Goal: Find specific page/section: Find specific page/section

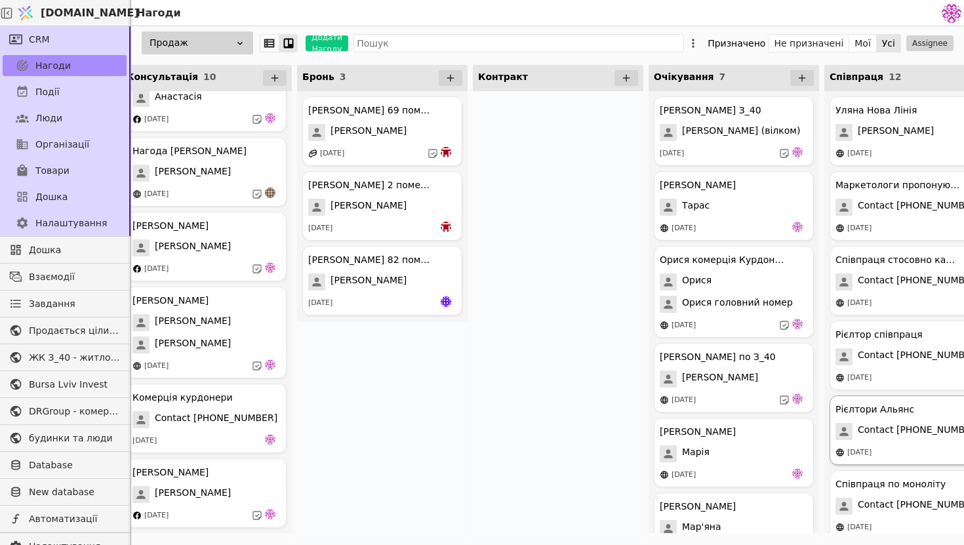
scroll to position [0, 414]
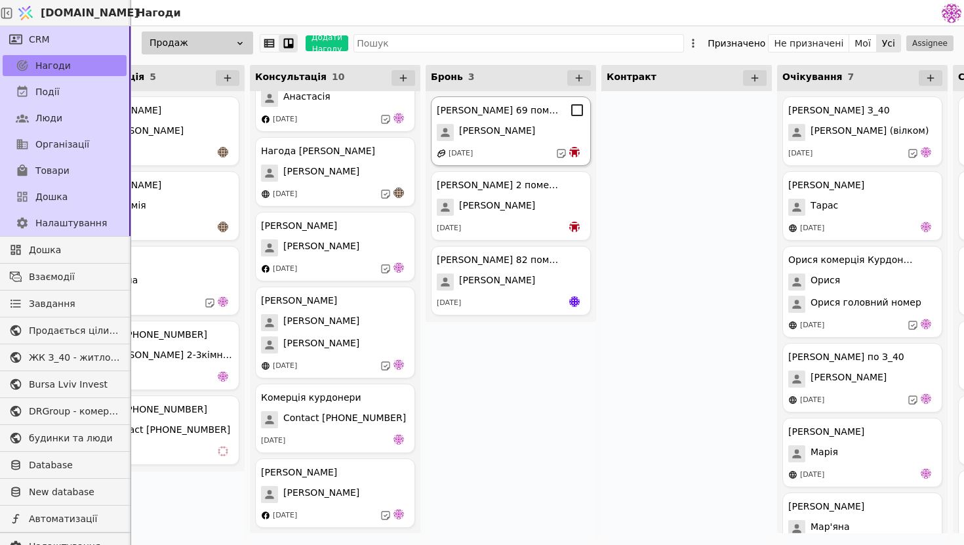
click at [519, 149] on div "[DATE]" at bounding box center [511, 153] width 148 height 13
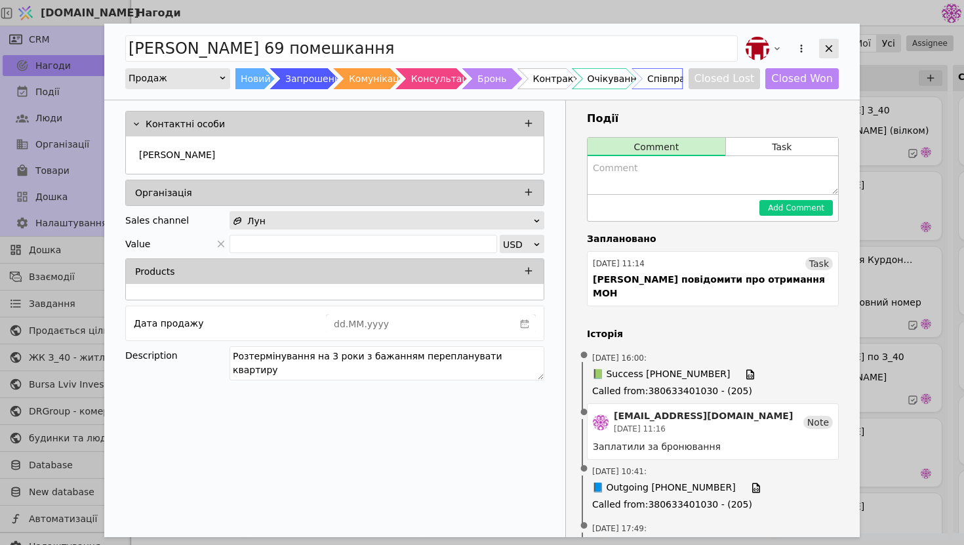
click at [832, 55] on div "Add Opportunity" at bounding box center [829, 49] width 20 height 20
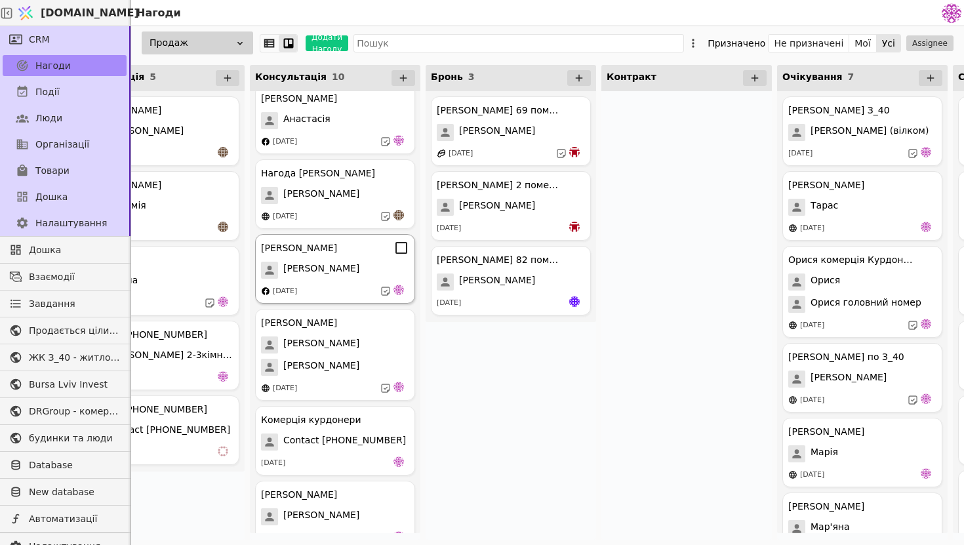
scroll to position [333, 0]
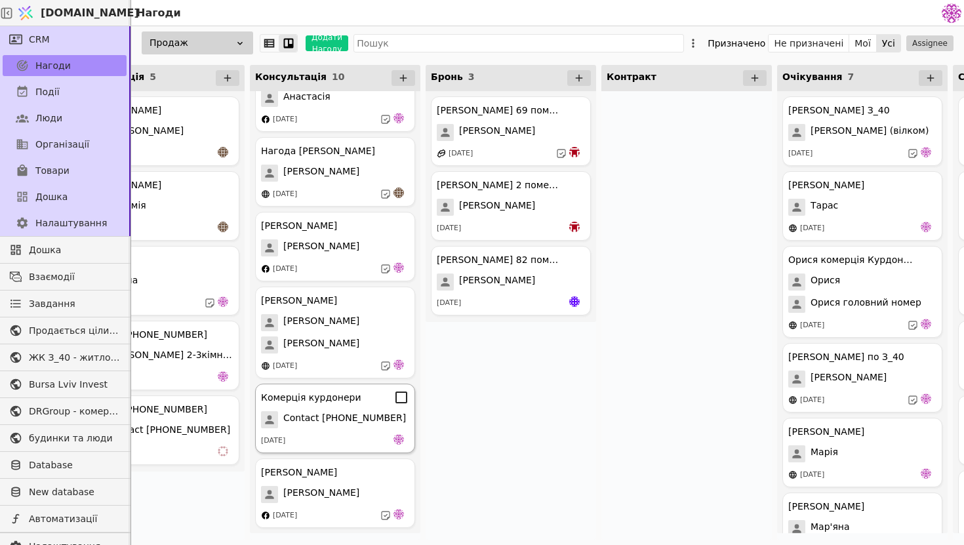
click at [352, 420] on span "Contact +380962062051" at bounding box center [344, 419] width 123 height 17
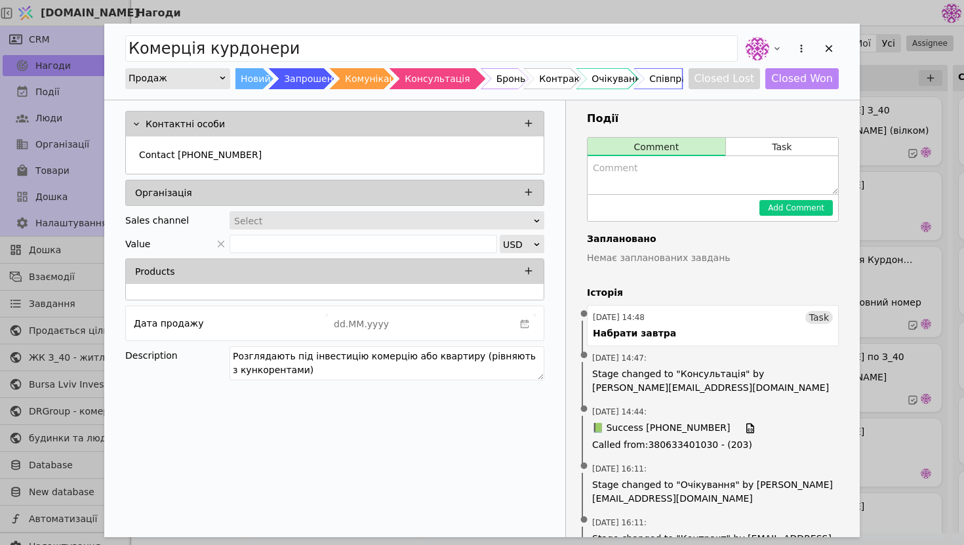
click at [832, 38] on div "Add Opportunity" at bounding box center [791, 48] width 96 height 29
click at [830, 44] on icon "Add Opportunity" at bounding box center [829, 49] width 12 height 12
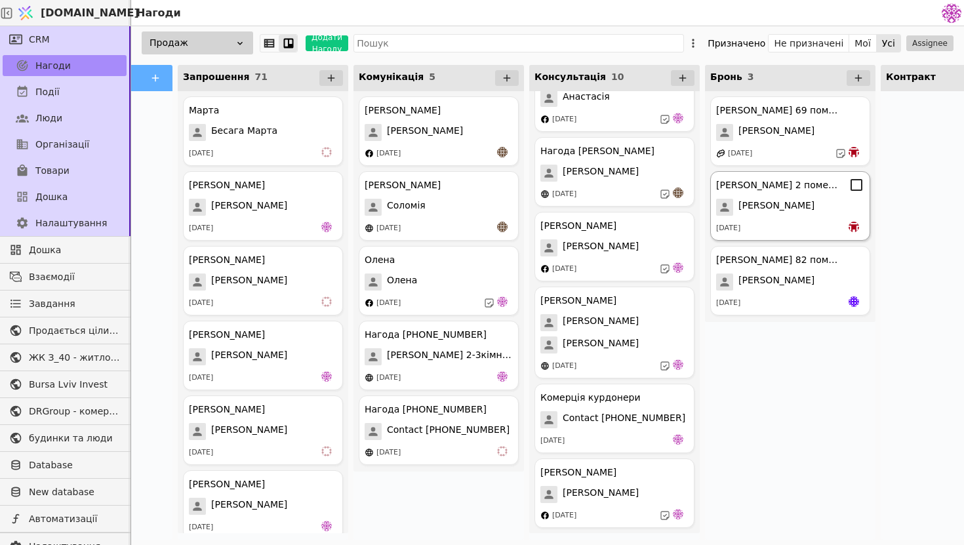
scroll to position [0, 66]
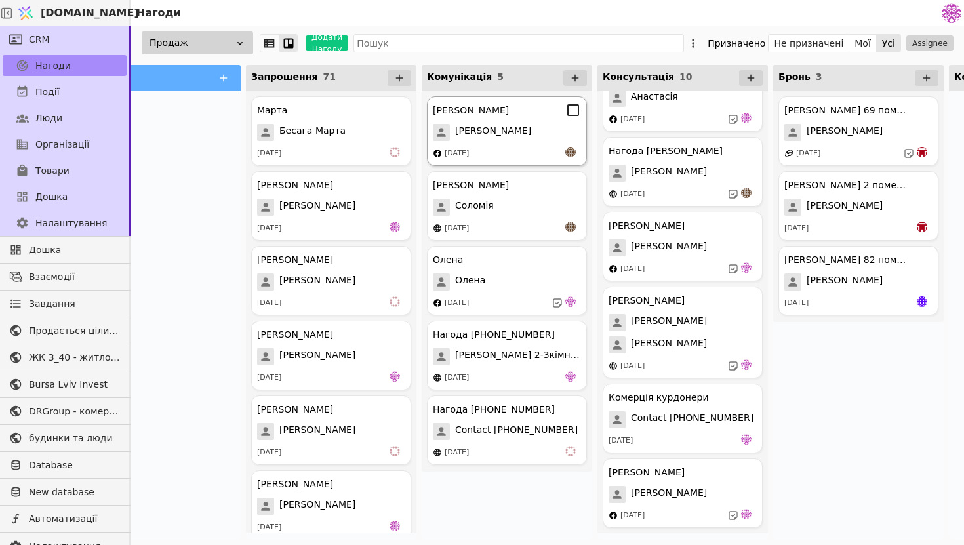
click at [496, 131] on div "[PERSON_NAME]" at bounding box center [507, 132] width 148 height 17
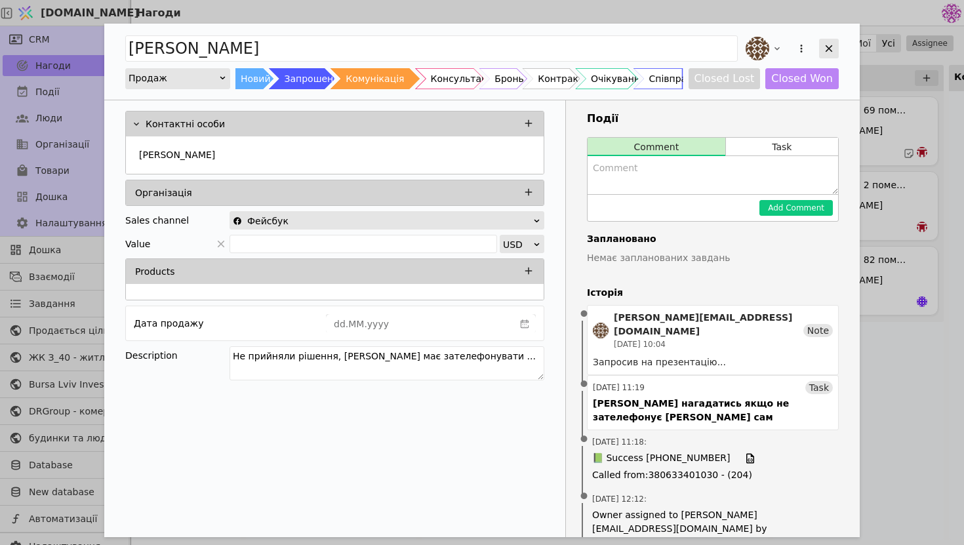
click at [832, 49] on icon "Add Opportunity" at bounding box center [829, 49] width 12 height 12
